Goal: Obtain resource: Download file/media

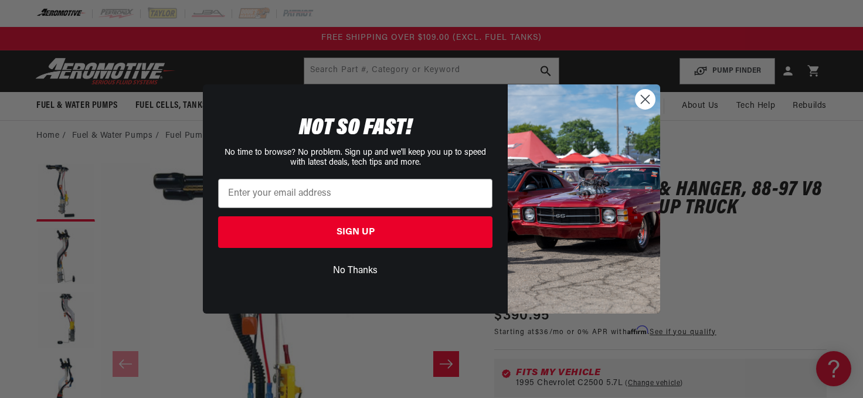
click at [644, 94] on circle "Close dialog" at bounding box center [644, 99] width 19 height 19
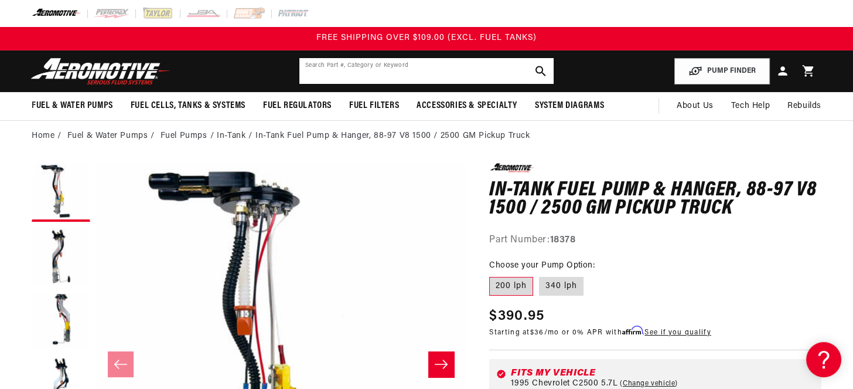
click at [329, 77] on input "text" at bounding box center [427, 71] width 254 height 26
type input "18379"
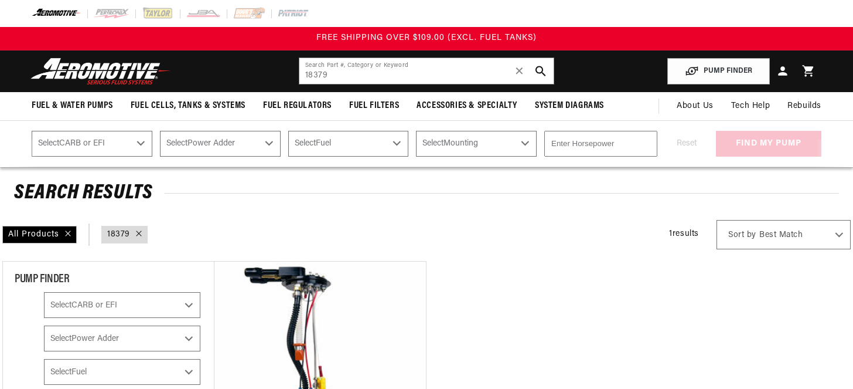
select select "1995"
select select "Chevrolet"
select select "C2500"
select select "5.7L"
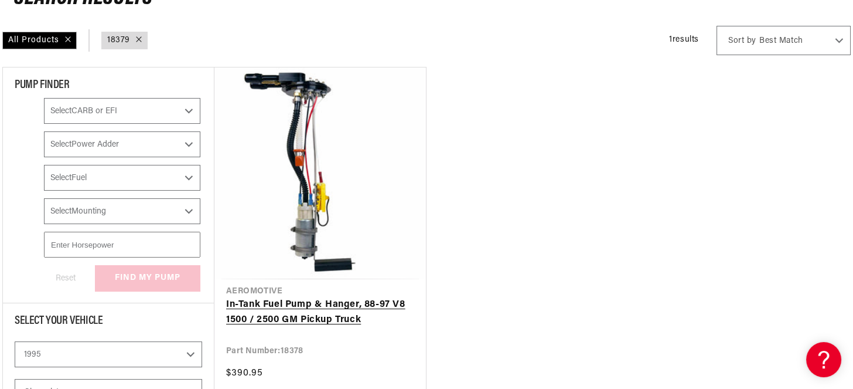
click at [298, 303] on link "In-Tank Fuel Pump & Hanger, 88-97 V8 1500 / 2500 GM Pickup Truck" at bounding box center [320, 312] width 188 height 30
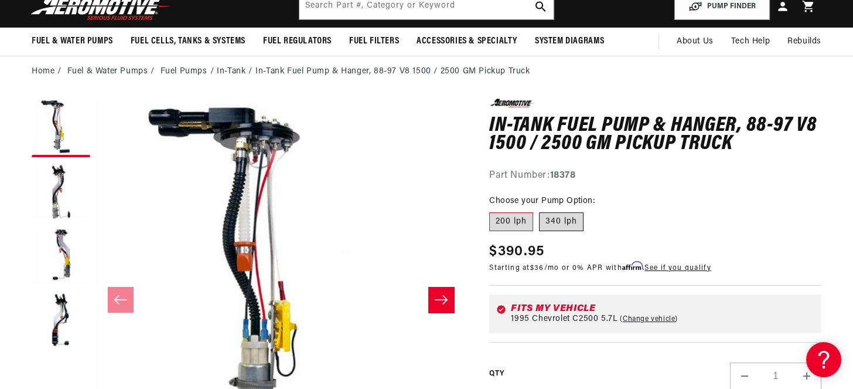
click at [558, 231] on label "340 lph" at bounding box center [561, 221] width 45 height 19
click at [540, 210] on input "340 lph" at bounding box center [539, 210] width 1 height 1
radio input "true"
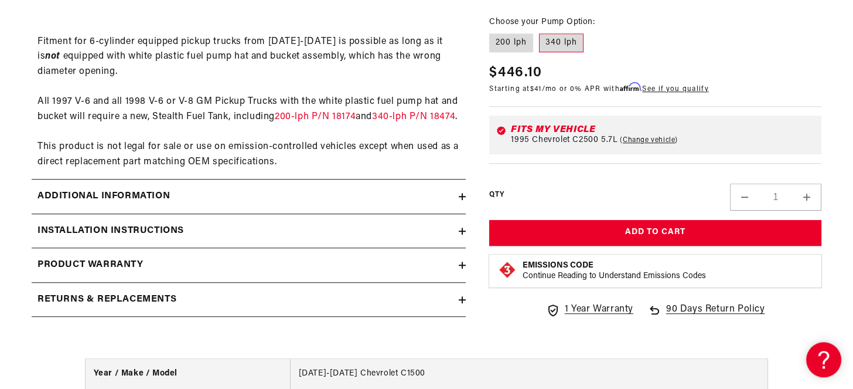
scroll to position [1747, 0]
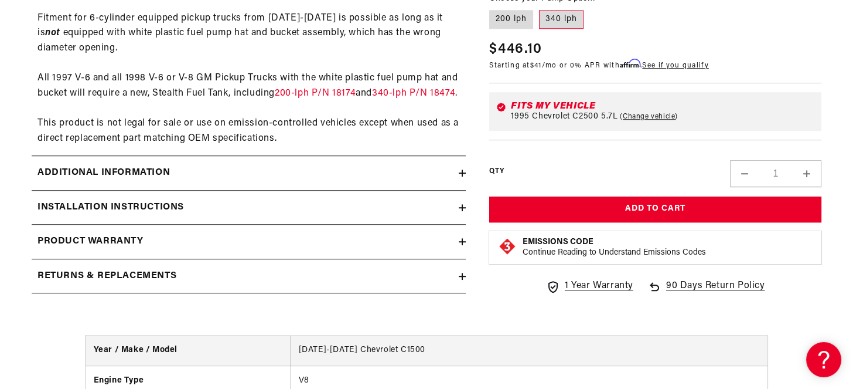
click at [114, 215] on h2 "Installation Instructions" at bounding box center [111, 207] width 147 height 15
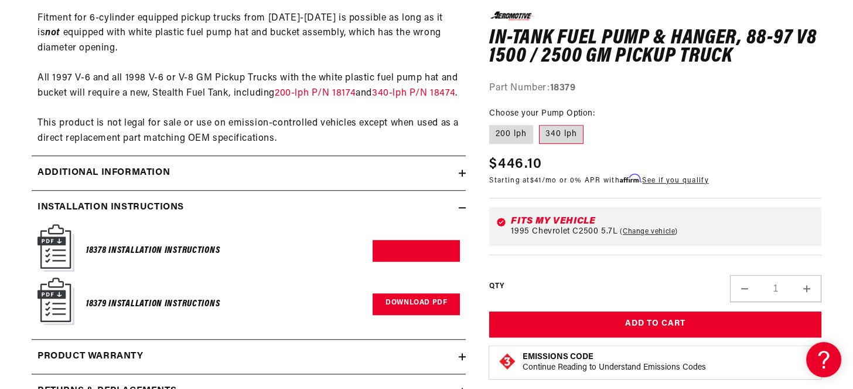
click at [396, 315] on link "Download PDF" at bounding box center [416, 304] width 87 height 22
